Goal: Transaction & Acquisition: Purchase product/service

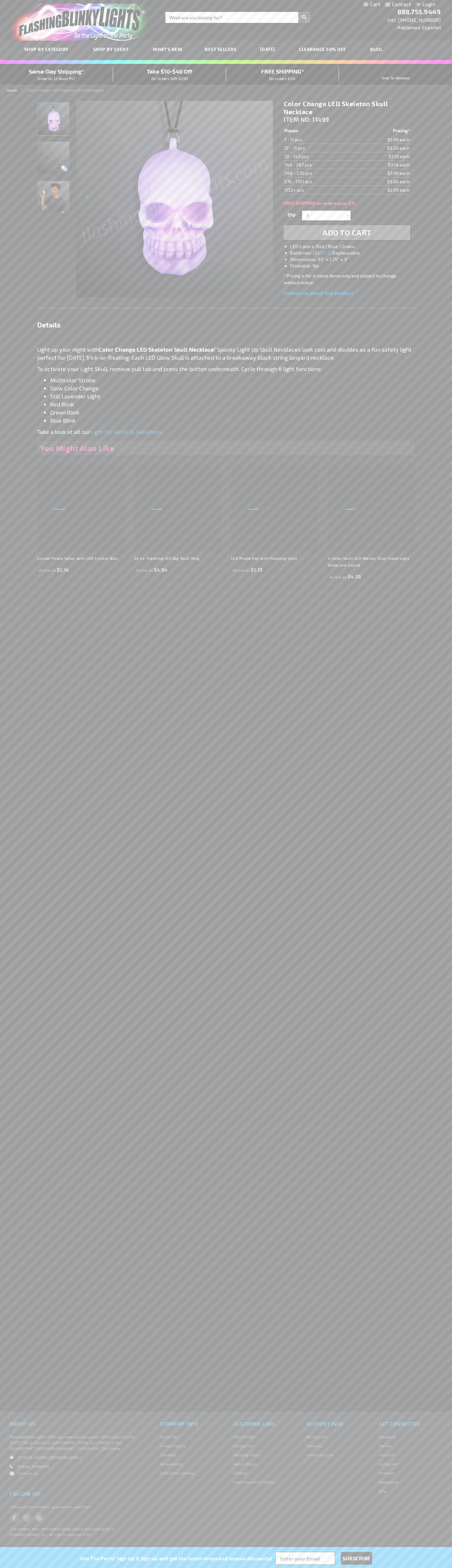
click at [347, 233] on span "Add to Cart" at bounding box center [347, 232] width 49 height 9
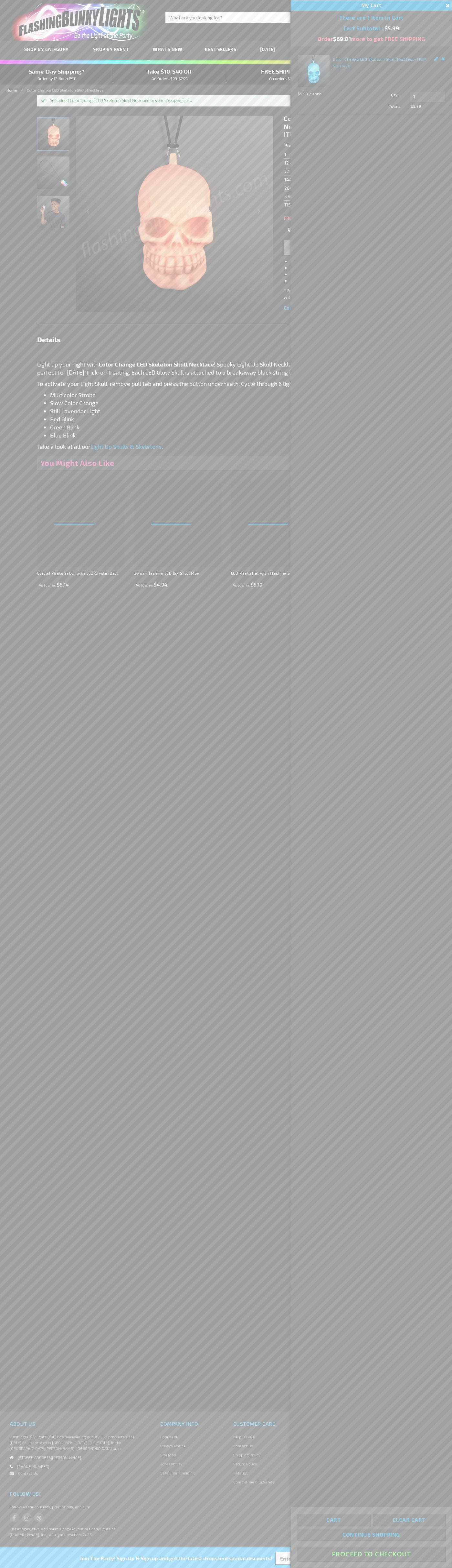
click at [371, 1554] on button "Proceed To Checkout" at bounding box center [371, 1554] width 148 height 15
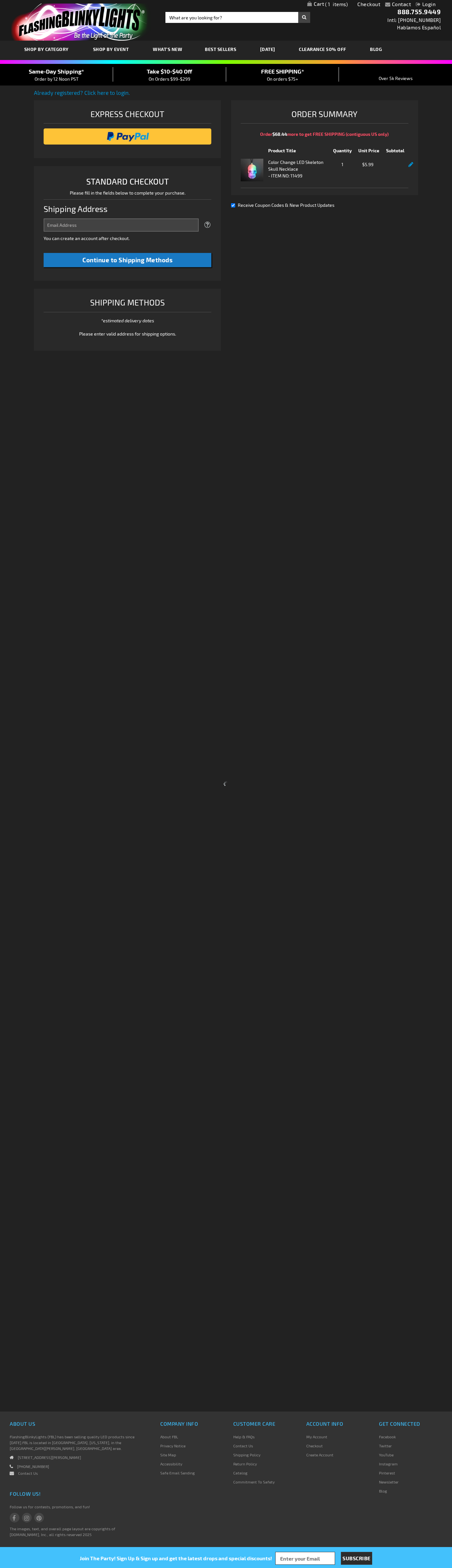
select select "US"
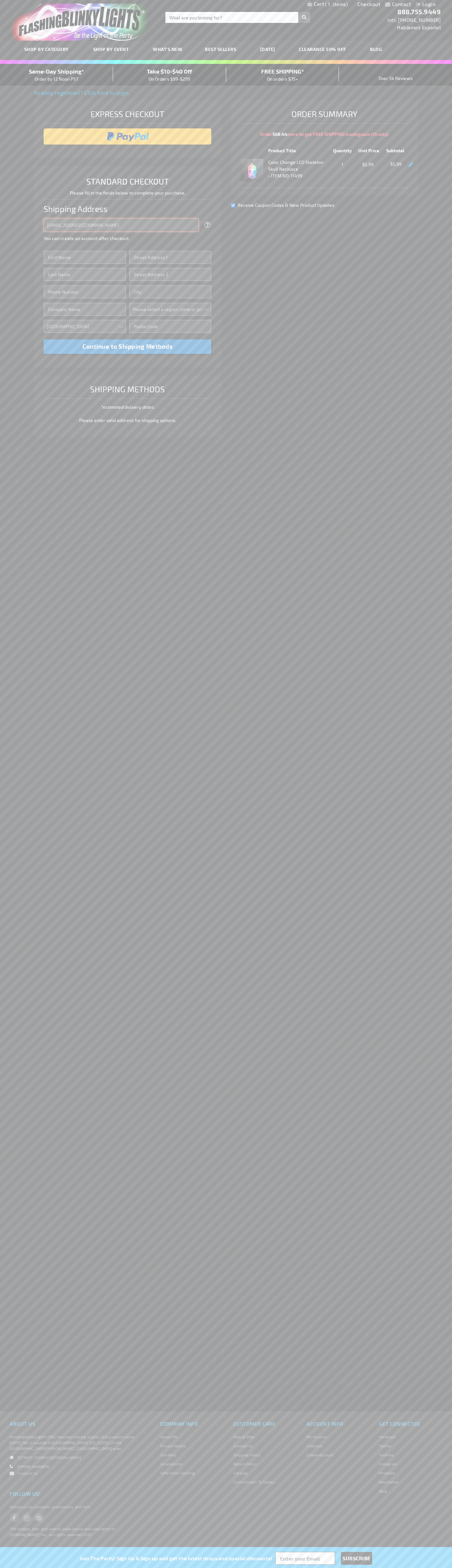
type input "[EMAIL_ADDRESS][DOMAIN_NAME]"
type input "[PERSON_NAME]"
type input "[STREET_ADDRESS]"
type input "First floor"
type input "mountain view"
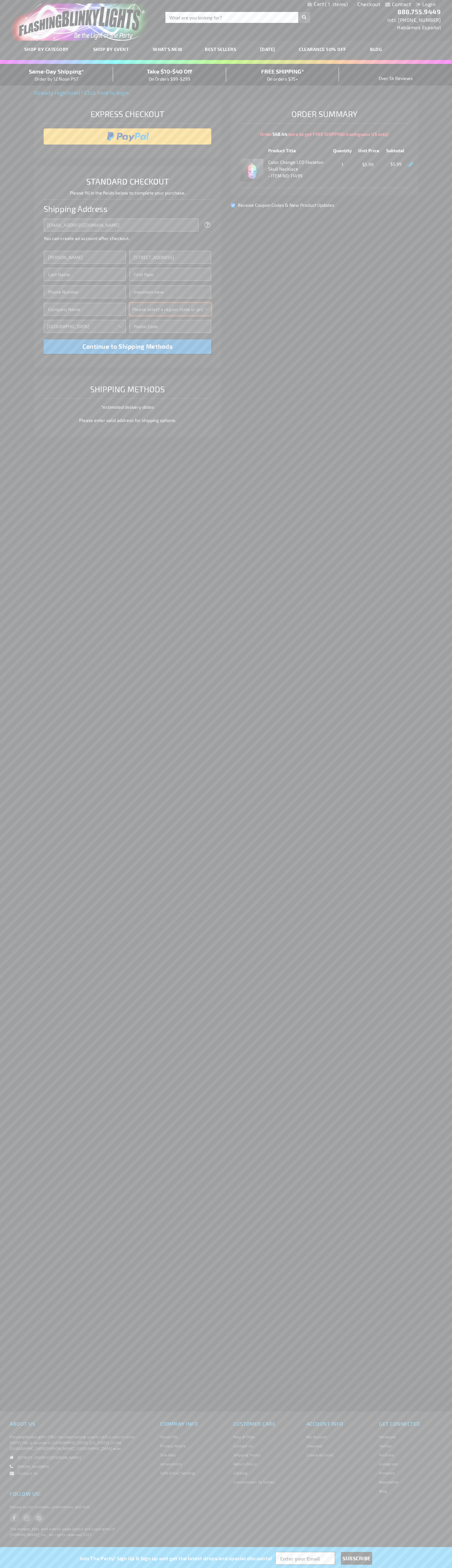
select select "12"
type input "94043"
type input "[PERSON_NAME]"
type input "6502530000"
type input "[PERSON_NAME]"
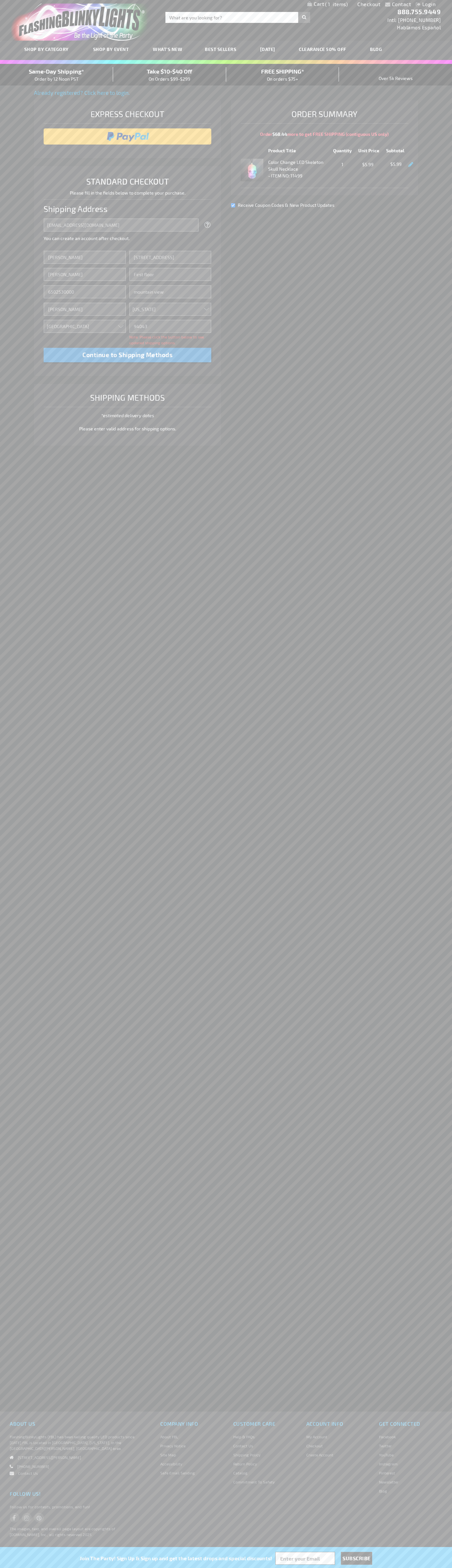
click at [57, 75] on div "Same-Day Shipping* Order by 12 Noon PST" at bounding box center [57, 74] width 113 height 15
click at [127, 136] on input "image" at bounding box center [127, 136] width 161 height 13
